Goal: Information Seeking & Learning: Learn about a topic

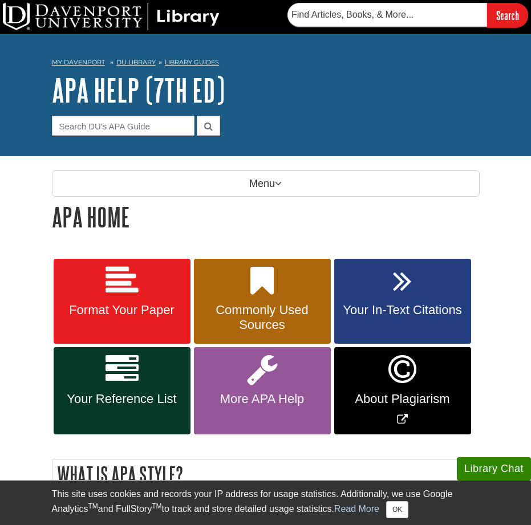
click at [112, 358] on icon at bounding box center [122, 369] width 33 height 33
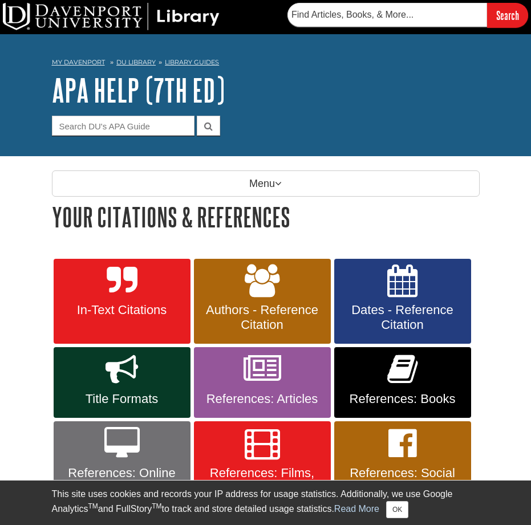
click at [168, 290] on link "In-Text Citations" at bounding box center [122, 302] width 137 height 86
click at [104, 280] on link "In-Text Citations" at bounding box center [122, 302] width 137 height 86
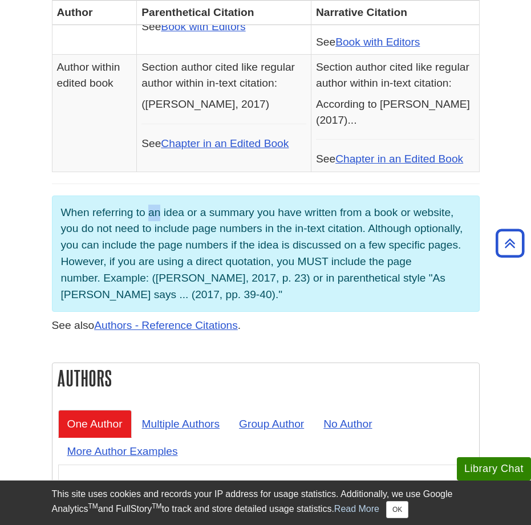
scroll to position [823, 0]
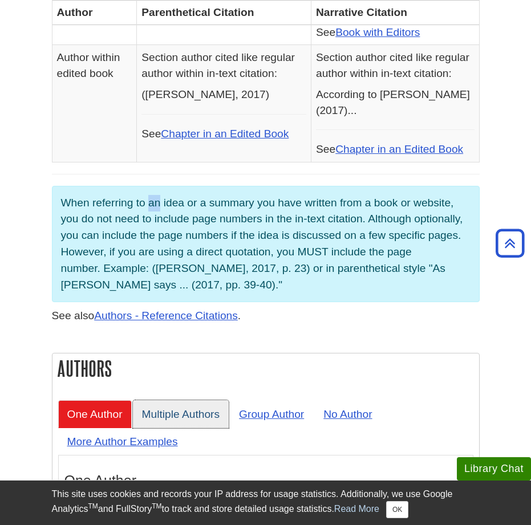
click at [195, 400] on link "Multiple Authors" at bounding box center [181, 414] width 96 height 28
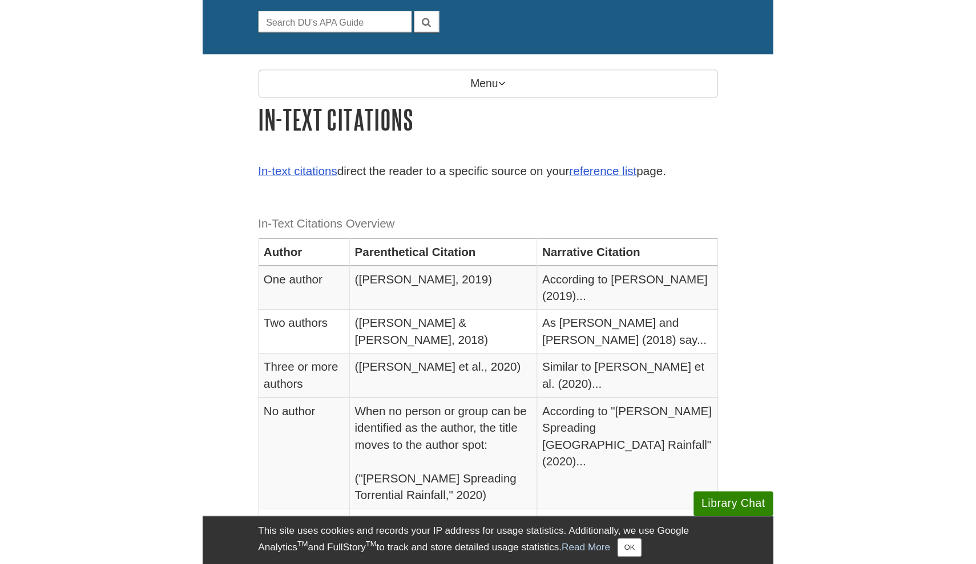
scroll to position [108, 0]
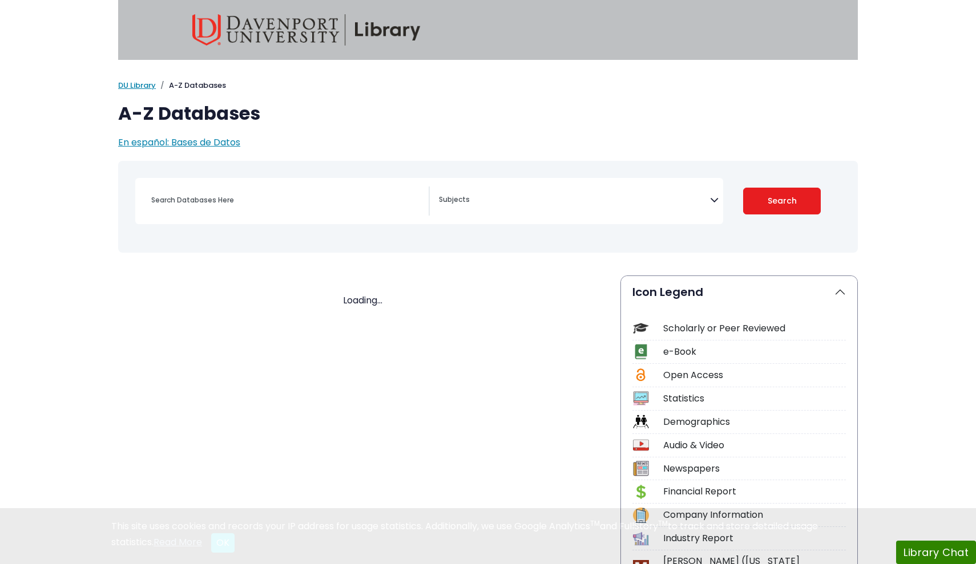
select select "Database Subject Filter"
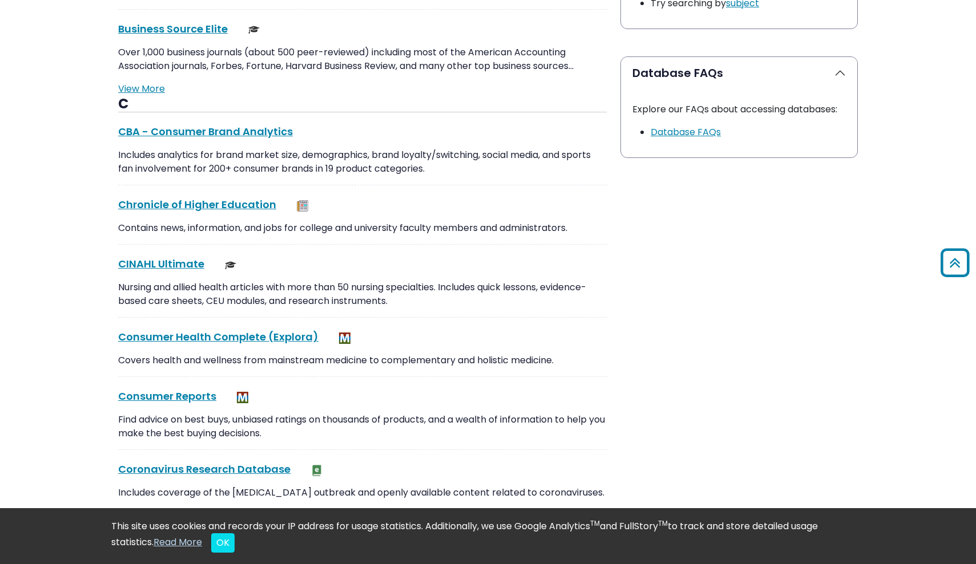
scroll to position [1127, 0]
click at [163, 263] on link "CINAHL Ultimate This link opens in a new window" at bounding box center [161, 263] width 86 height 14
